Goal: Transaction & Acquisition: Subscribe to service/newsletter

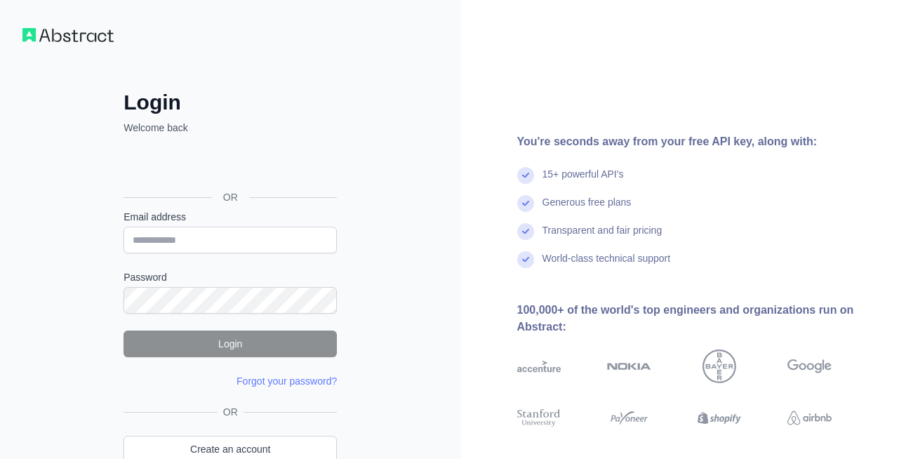
click at [95, 41] on img at bounding box center [67, 35] width 91 height 14
click at [74, 34] on img at bounding box center [67, 35] width 91 height 14
